Goal: Information Seeking & Learning: Learn about a topic

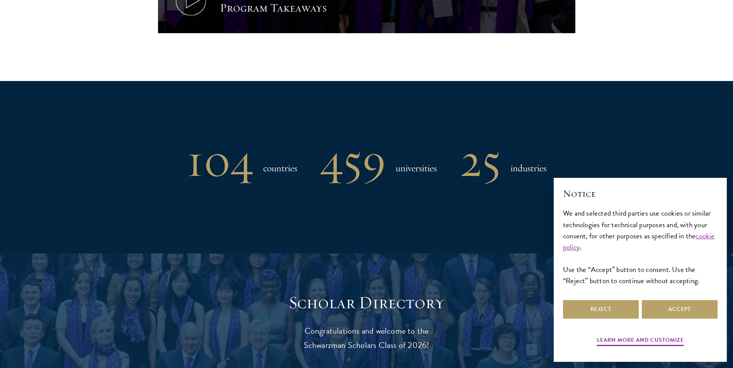
scroll to position [579, 0]
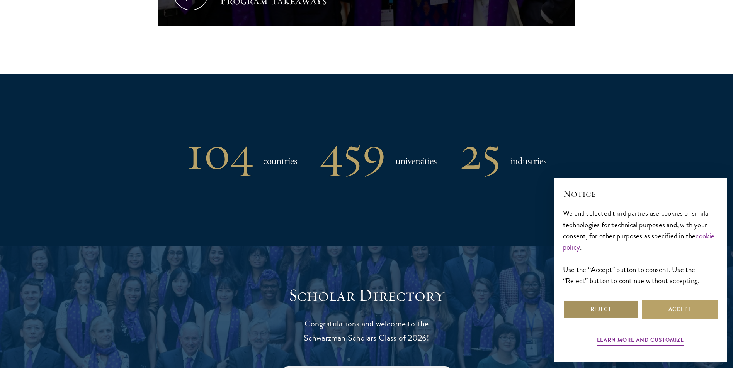
click at [614, 310] on button "Reject" at bounding box center [601, 310] width 76 height 19
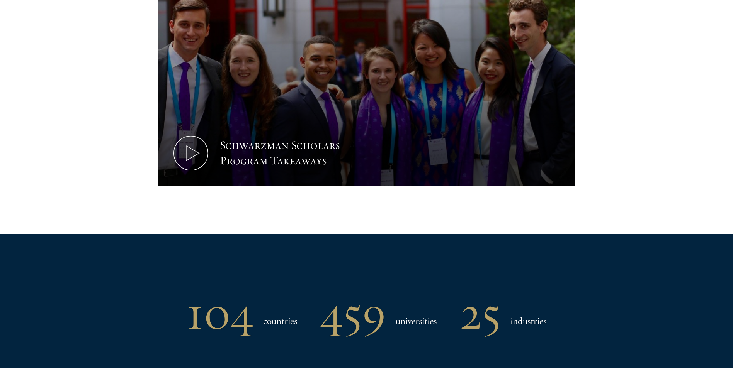
scroll to position [425, 0]
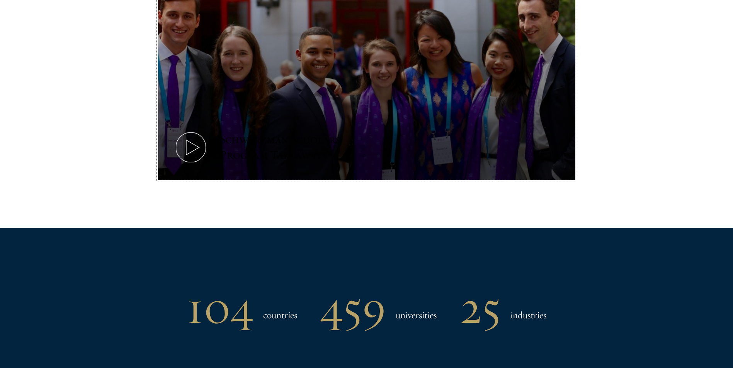
click at [180, 146] on icon at bounding box center [190, 147] width 35 height 35
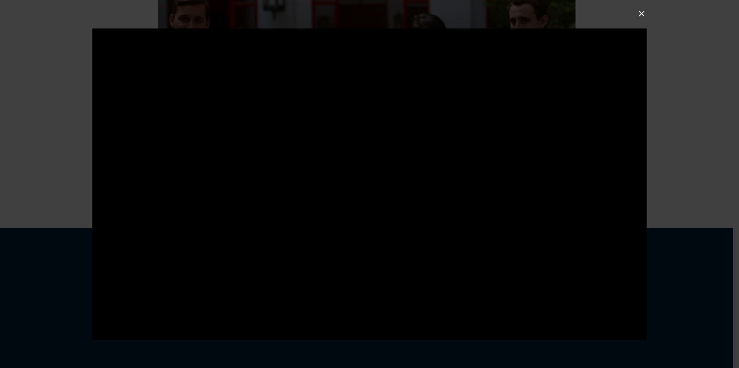
click at [634, 11] on div at bounding box center [369, 184] width 739 height 368
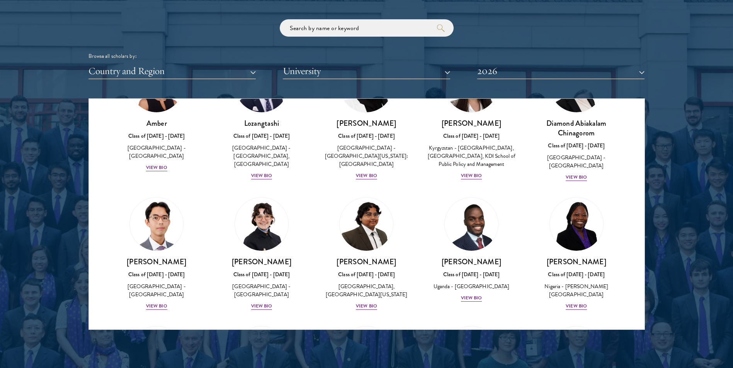
scroll to position [116, 0]
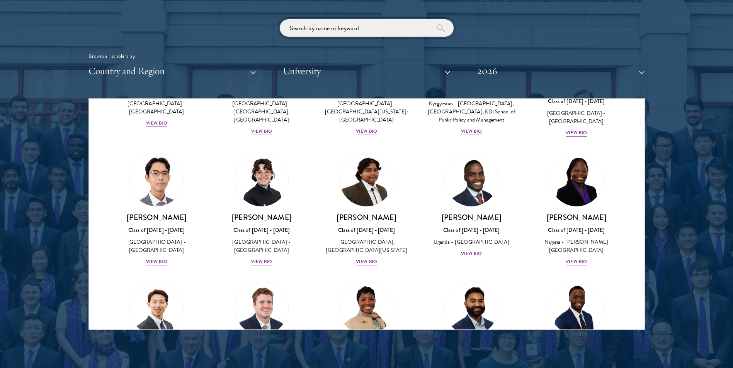
click at [355, 33] on input "search" at bounding box center [367, 27] width 174 height 17
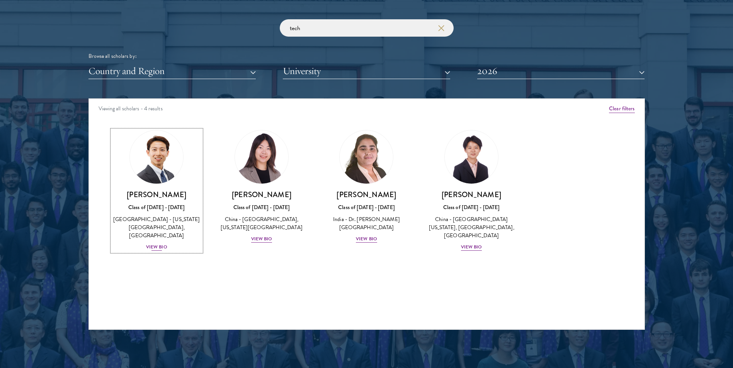
click at [143, 229] on div "[GEOGRAPHIC_DATA] - [US_STATE][GEOGRAPHIC_DATA], [GEOGRAPHIC_DATA]" at bounding box center [157, 228] width 90 height 24
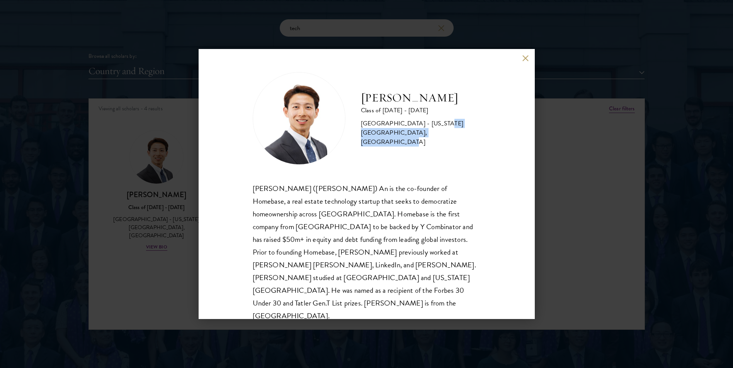
drag, startPoint x: 430, startPoint y: 126, endPoint x: 426, endPoint y: 136, distance: 9.8
click at [426, 136] on div "[GEOGRAPHIC_DATA] - [US_STATE][GEOGRAPHIC_DATA], [GEOGRAPHIC_DATA]" at bounding box center [421, 133] width 120 height 28
drag, startPoint x: 426, startPoint y: 136, endPoint x: 419, endPoint y: 150, distance: 16.2
click at [419, 150] on div "[PERSON_NAME] Class of [DATE] - [DATE] [GEOGRAPHIC_DATA] - [US_STATE][GEOGRAPHI…" at bounding box center [367, 118] width 228 height 93
drag, startPoint x: 418, startPoint y: 139, endPoint x: 353, endPoint y: 135, distance: 64.6
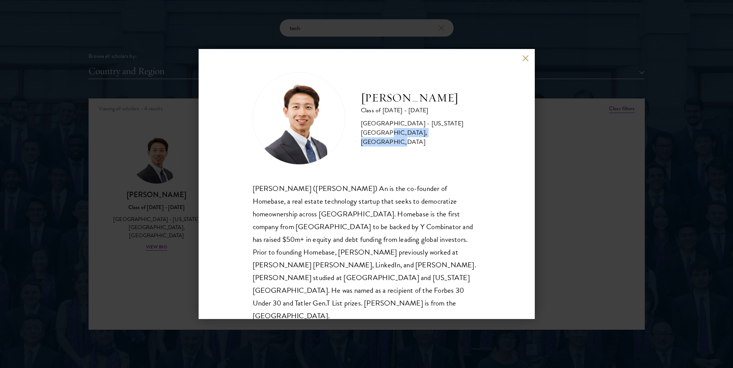
click at [353, 135] on div "[PERSON_NAME] Class of [DATE] - [DATE] [GEOGRAPHIC_DATA] - [US_STATE][GEOGRAPHI…" at bounding box center [367, 118] width 228 height 93
copy div "Institute of Technology"
click at [528, 57] on button at bounding box center [525, 58] width 7 height 7
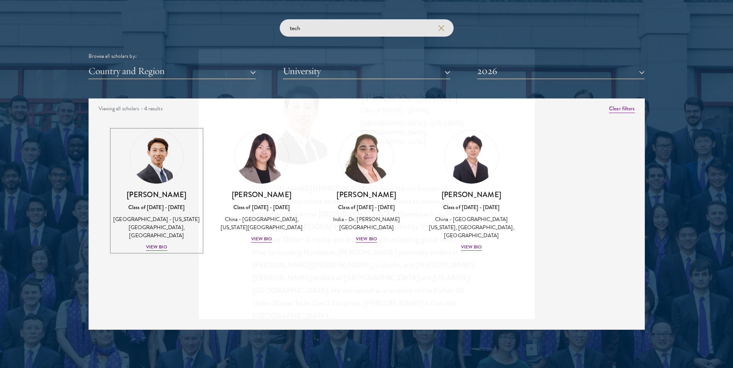
drag, startPoint x: 413, startPoint y: 38, endPoint x: 413, endPoint y: 27, distance: 11.2
click at [413, 31] on div "tech Browse all scholars by: Country and Region All Countries and Regions [GEOG…" at bounding box center [366, 49] width 556 height 60
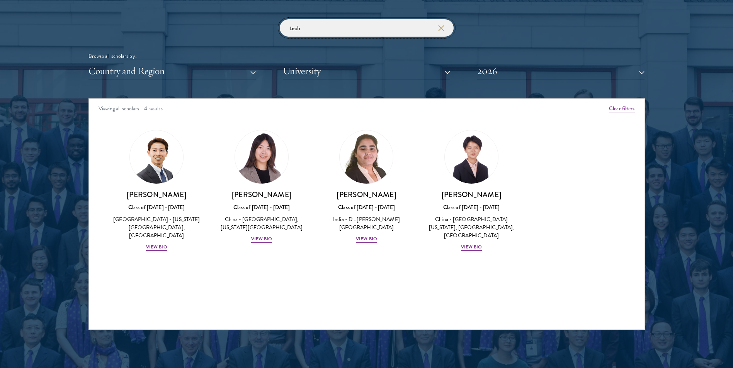
click at [413, 27] on input "tech" at bounding box center [367, 27] width 174 height 17
paste input "Institute of Technology"
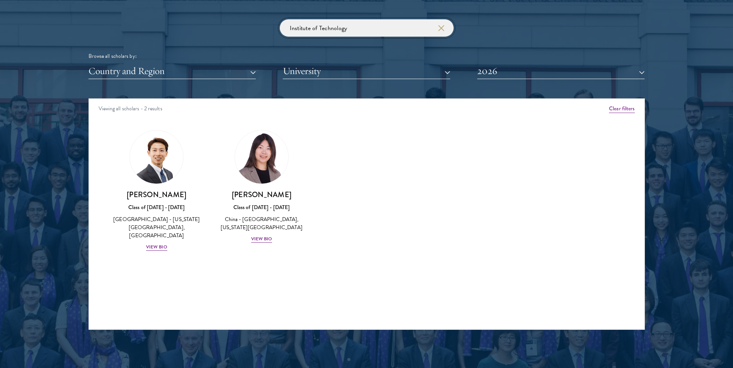
type input "Institute of Technology"
click button "submit" at bounding box center [0, 0] width 0 height 0
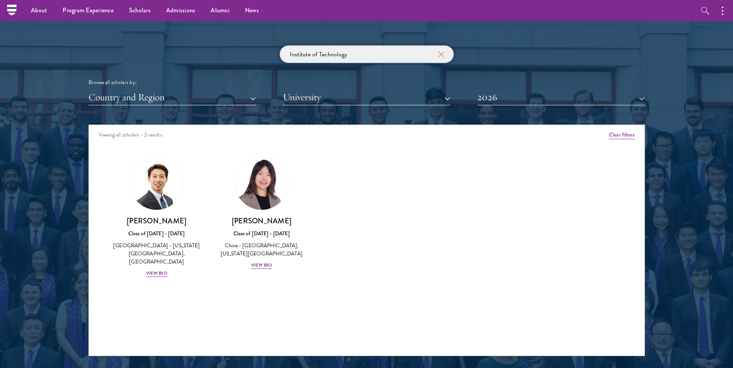
scroll to position [888, 0]
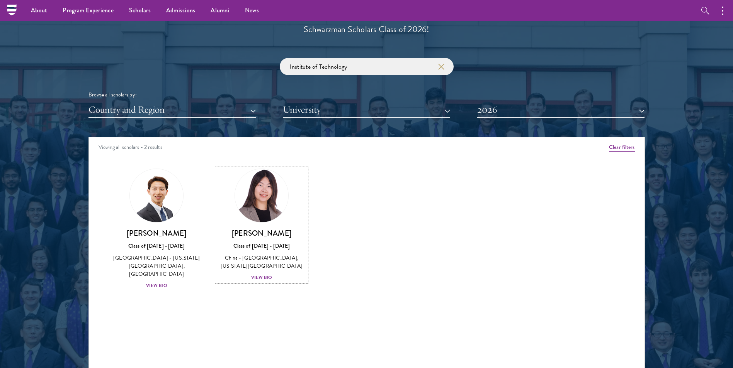
click at [264, 279] on div "View Bio" at bounding box center [261, 277] width 21 height 7
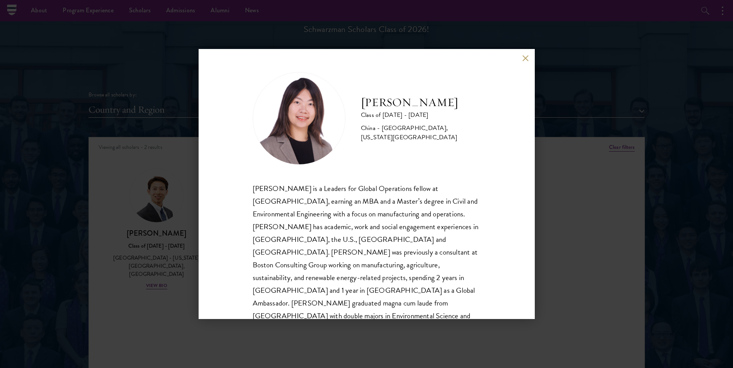
scroll to position [27, 0]
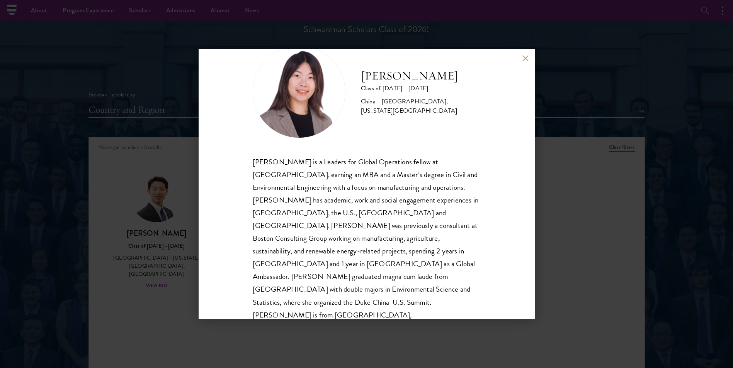
click at [523, 64] on div "[PERSON_NAME] Class of [DATE] - [DATE] [GEOGRAPHIC_DATA] - [GEOGRAPHIC_DATA], […" at bounding box center [367, 184] width 336 height 270
click at [519, 57] on div "[PERSON_NAME] Class of [DATE] - [DATE] [GEOGRAPHIC_DATA] - [GEOGRAPHIC_DATA], […" at bounding box center [367, 184] width 336 height 270
click at [519, 63] on div "[PERSON_NAME] Class of [DATE] - [DATE] [GEOGRAPHIC_DATA] - [GEOGRAPHIC_DATA], […" at bounding box center [367, 184] width 336 height 270
click at [528, 61] on button at bounding box center [525, 58] width 7 height 7
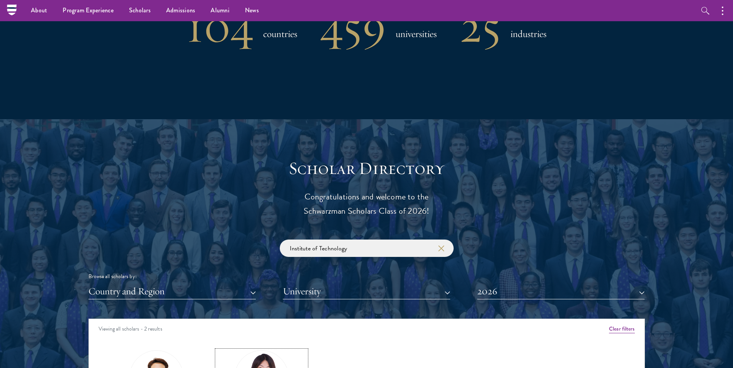
scroll to position [695, 0]
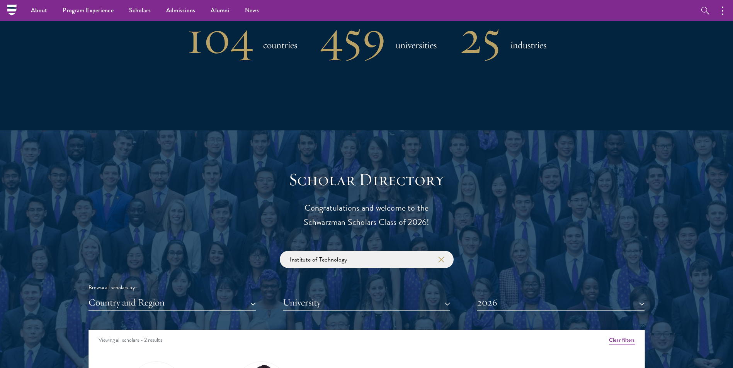
click at [483, 289] on div "Browse all scholars by:" at bounding box center [366, 288] width 556 height 8
click at [491, 299] on button "2026" at bounding box center [560, 303] width 167 height 16
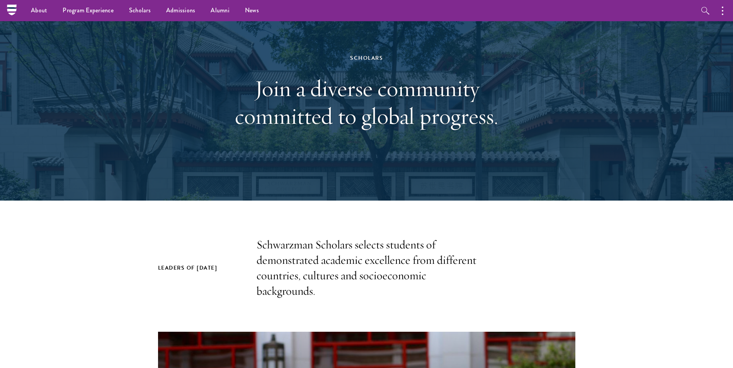
scroll to position [0, 0]
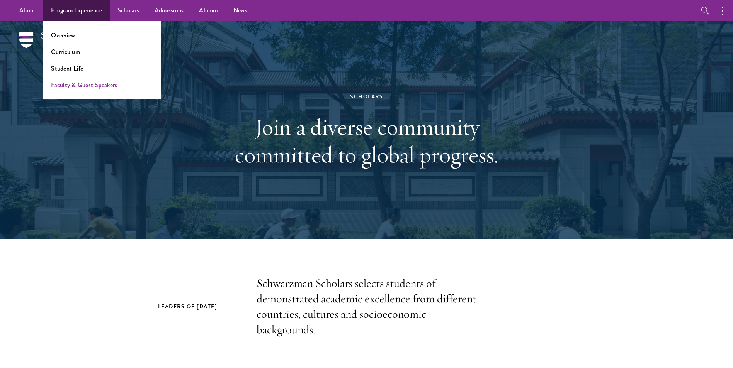
click at [89, 89] on link "Faculty & Guest Speakers" at bounding box center [84, 85] width 66 height 9
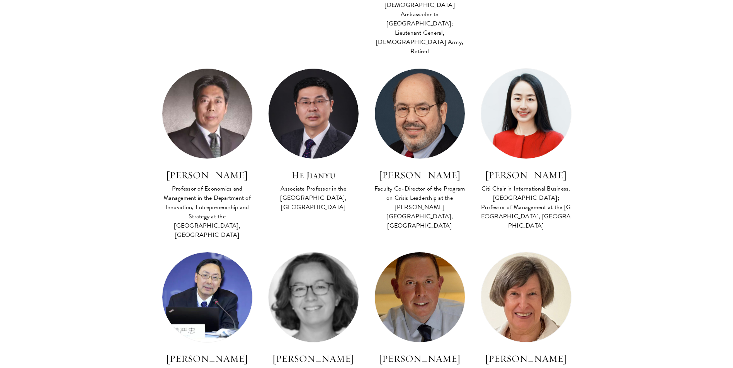
scroll to position [927, 0]
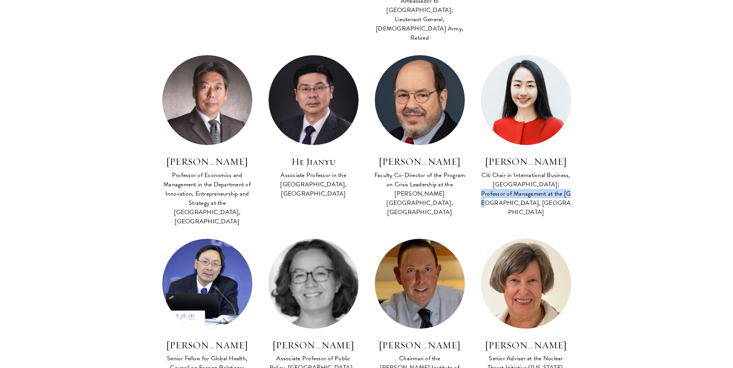
drag, startPoint x: 729, startPoint y: 94, endPoint x: 729, endPoint y: 99, distance: 5.0
drag, startPoint x: 729, startPoint y: 99, endPoint x: 695, endPoint y: 97, distance: 33.7
drag, startPoint x: 733, startPoint y: 93, endPoint x: 734, endPoint y: 100, distance: 7.4
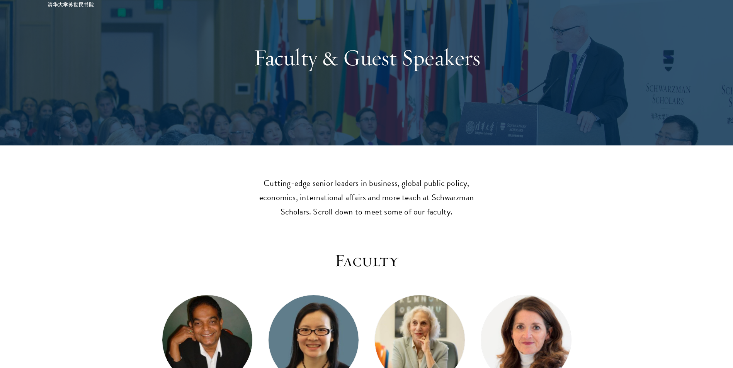
scroll to position [0, 0]
